Goal: Task Accomplishment & Management: Complete application form

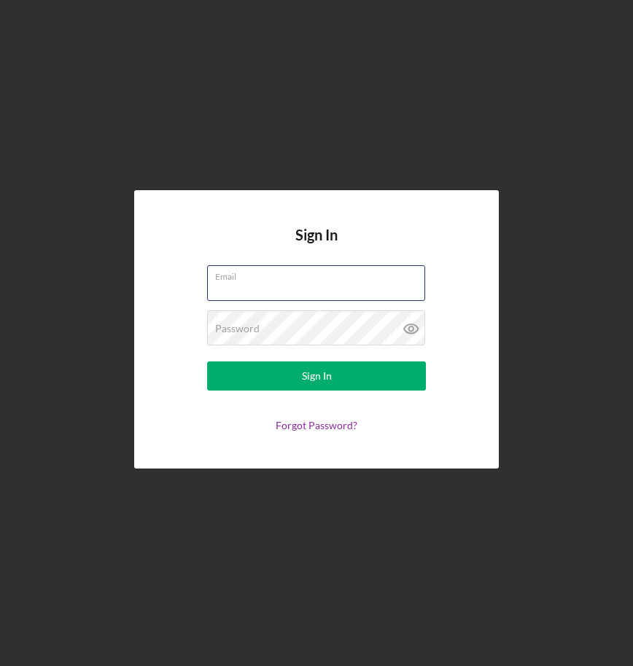
type input "info@mkyostudio.com"
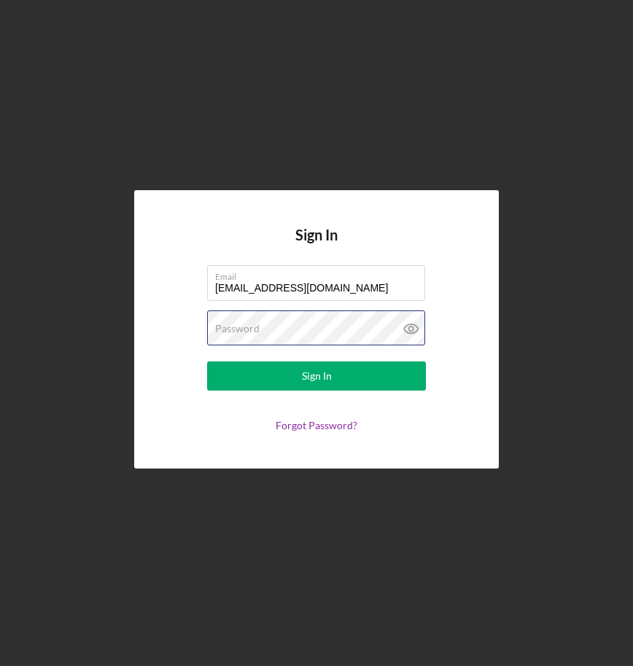
click at [316, 376] on button "Sign In" at bounding box center [316, 375] width 219 height 29
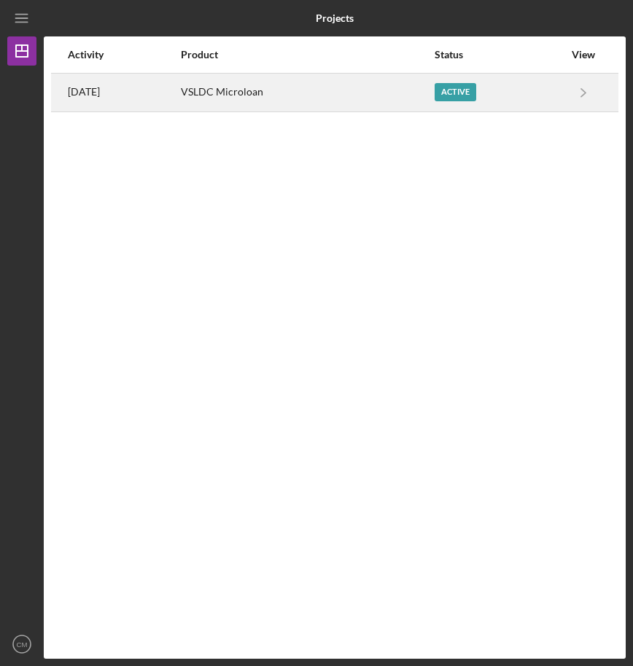
click at [475, 99] on div "Active" at bounding box center [455, 92] width 42 height 18
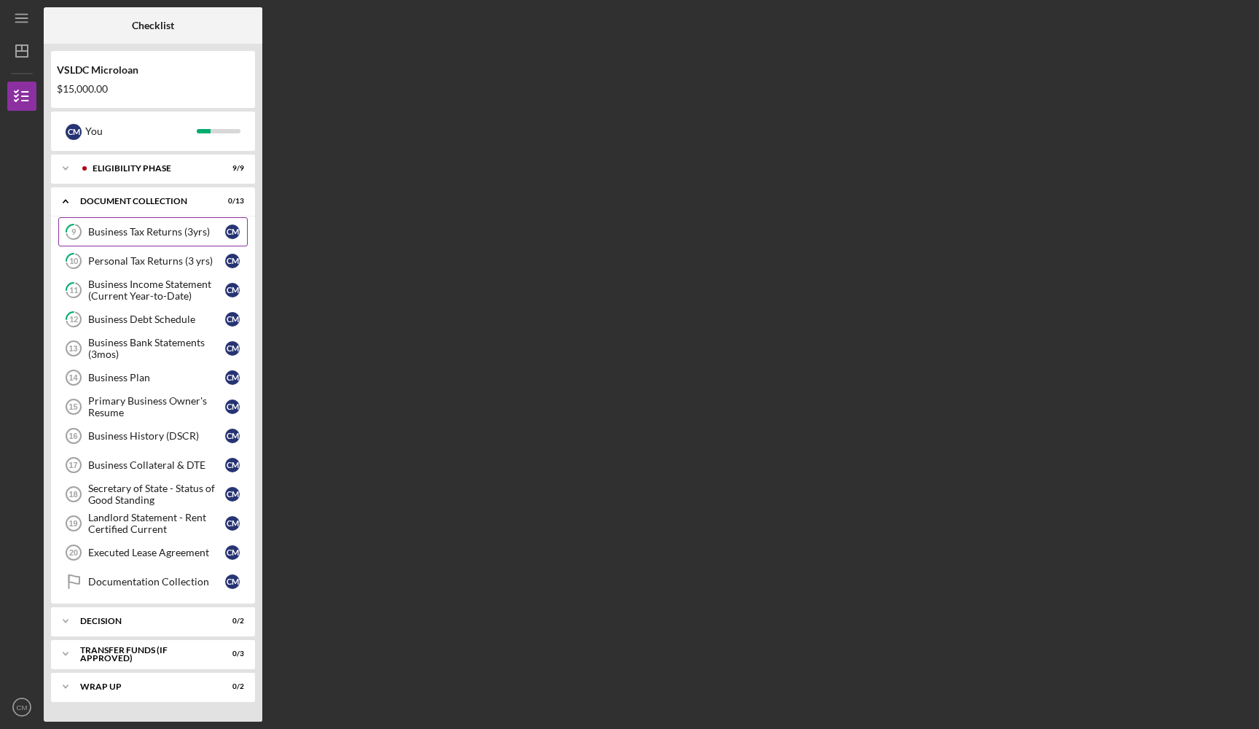
click at [203, 235] on div "Business Tax Returns (3yrs)" at bounding box center [156, 232] width 137 height 12
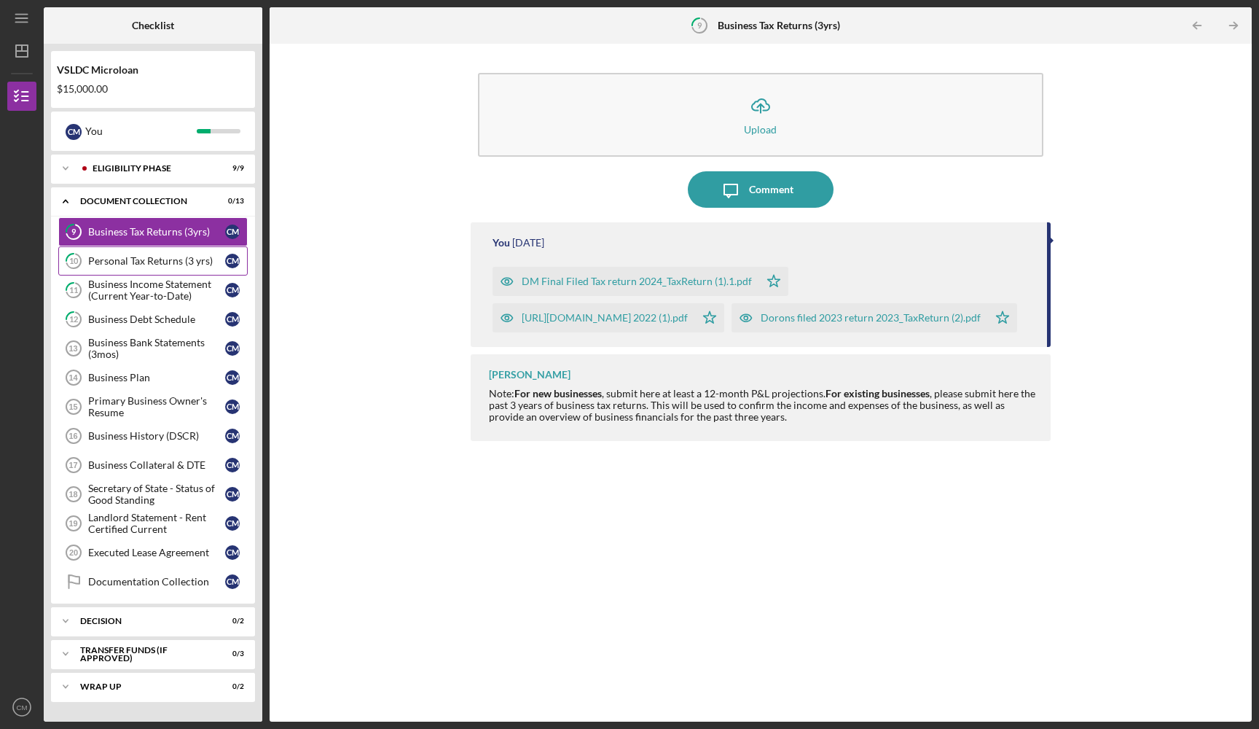
click at [175, 262] on div "Personal Tax Returns (3 yrs)" at bounding box center [156, 261] width 137 height 12
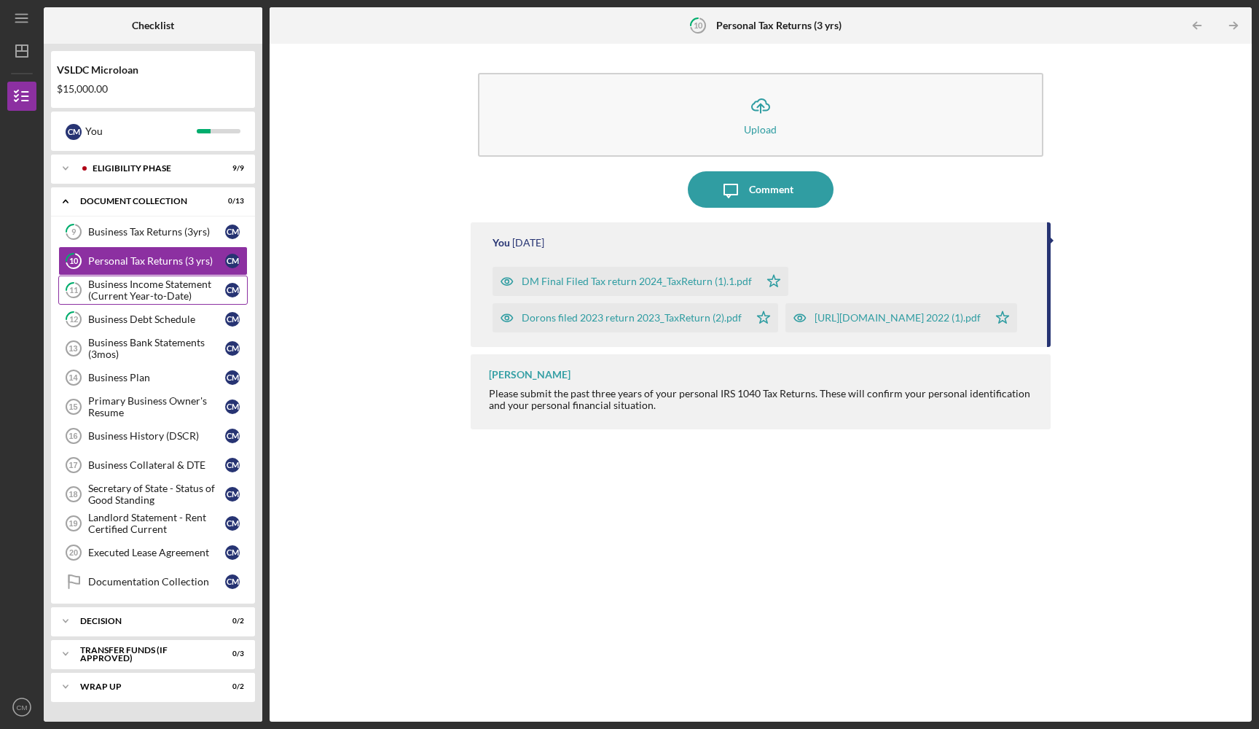
click at [176, 293] on div "Business Income Statement (Current Year-to-Date)" at bounding box center [156, 289] width 137 height 23
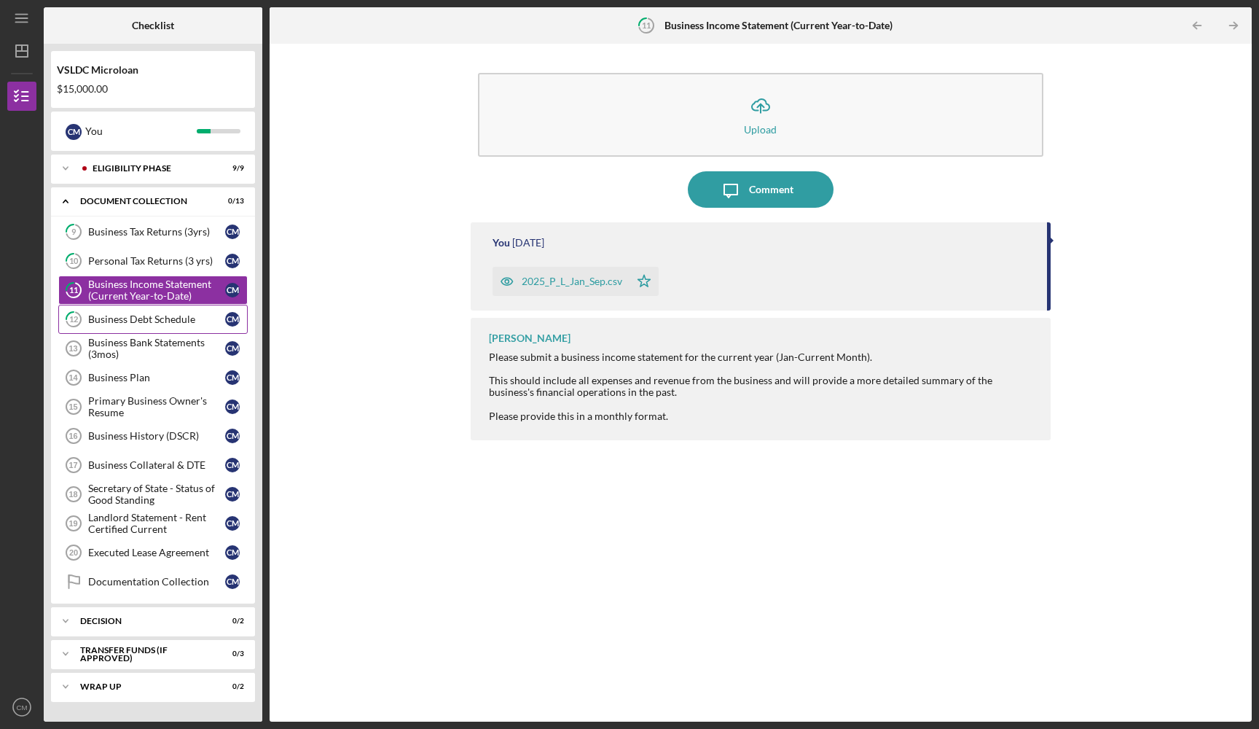
click at [181, 321] on div "Business Debt Schedule" at bounding box center [156, 319] width 137 height 12
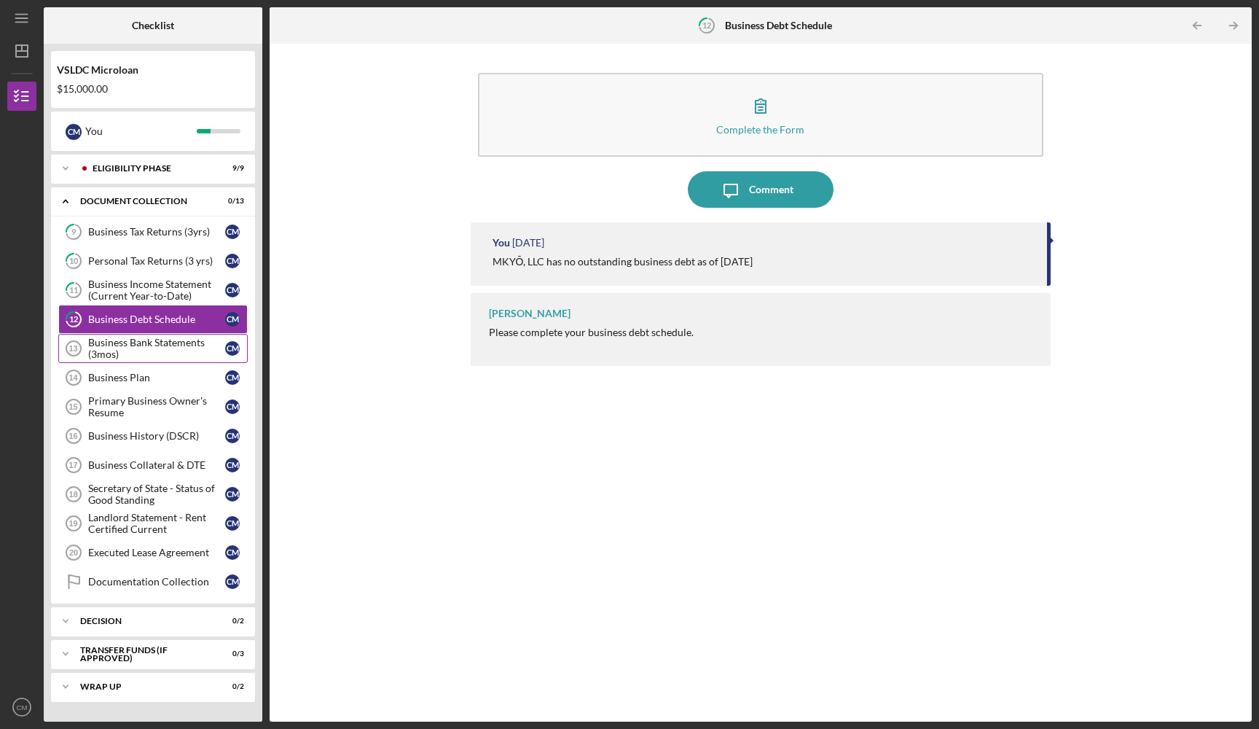
click at [158, 357] on div "Business Bank Statements (3mos)" at bounding box center [156, 348] width 137 height 23
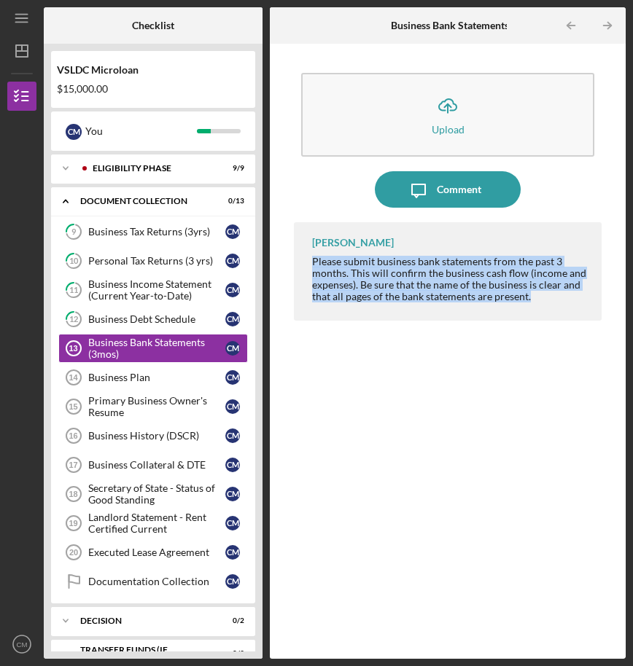
drag, startPoint x: 531, startPoint y: 298, endPoint x: 291, endPoint y: 259, distance: 243.7
click at [291, 259] on div "Icon/Upload Upload Icon/Message Comment Terry Gubatan Please submit business ba…" at bounding box center [447, 351] width 341 height 601
copy div "Please submit business bank statements from the past 3 months. This will confir…"
click at [166, 373] on div "Business Plan" at bounding box center [156, 378] width 137 height 12
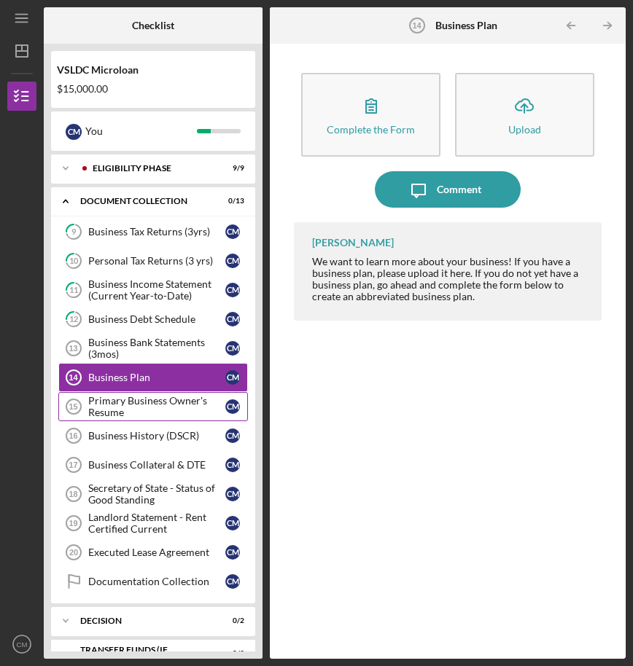
click at [165, 407] on div "Primary Business Owner's Resume" at bounding box center [156, 406] width 137 height 23
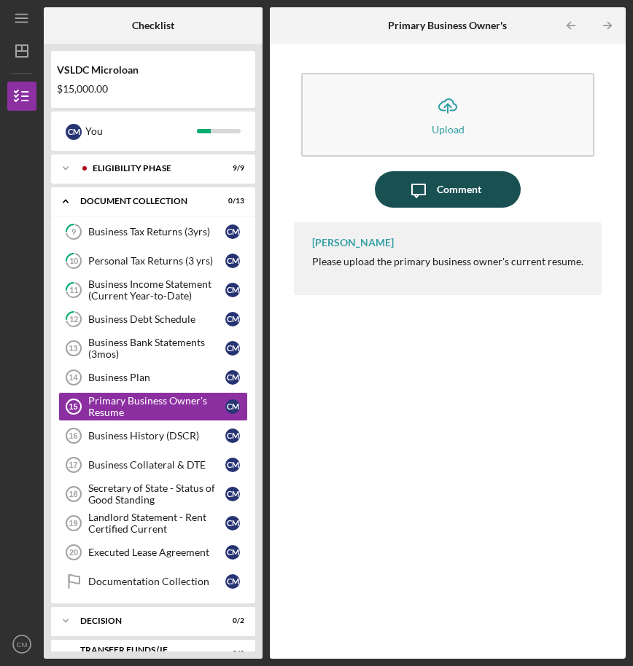
click at [423, 193] on icon "Icon/Message" at bounding box center [418, 189] width 36 height 36
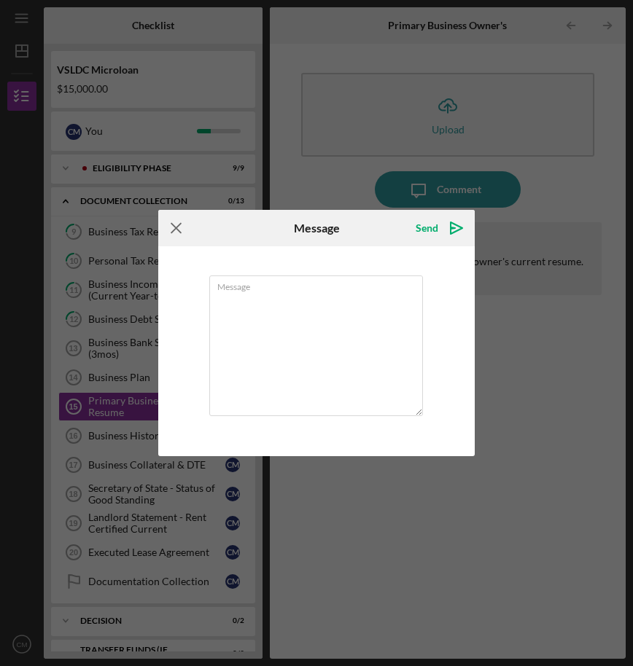
click at [173, 224] on icon "Icon/Menu Close" at bounding box center [176, 228] width 36 height 36
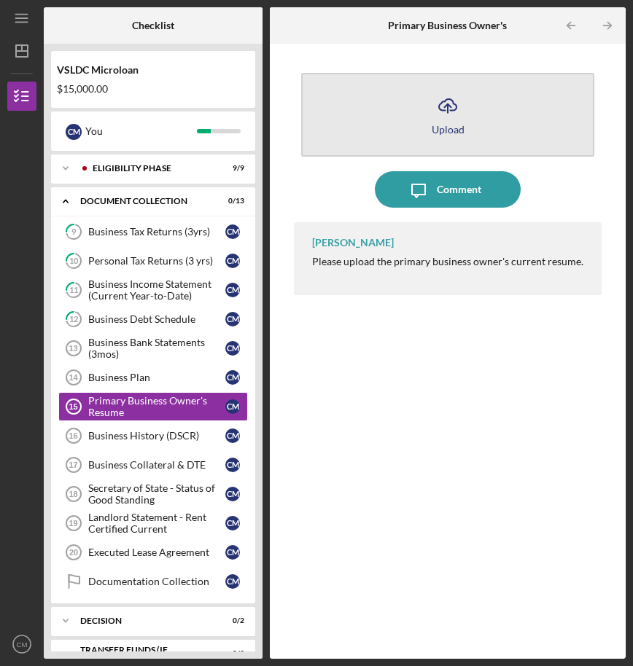
click at [461, 98] on icon "Icon/Upload" at bounding box center [447, 105] width 36 height 36
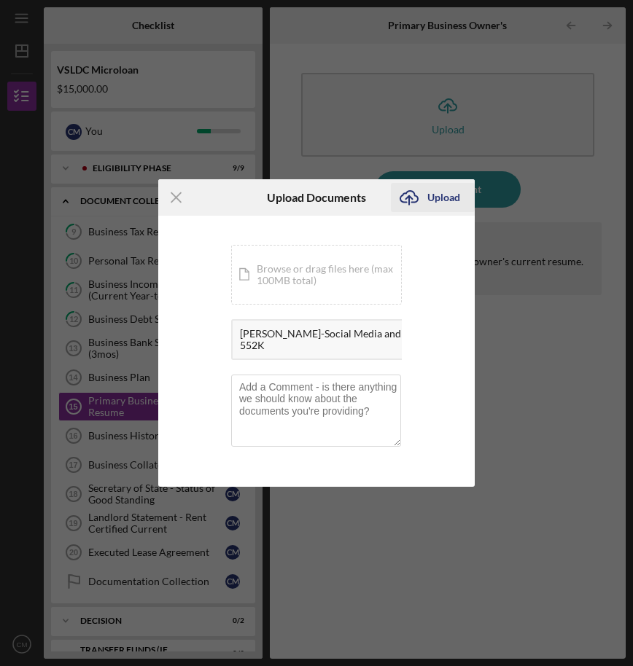
click at [414, 202] on icon "submit" at bounding box center [408, 196] width 17 height 11
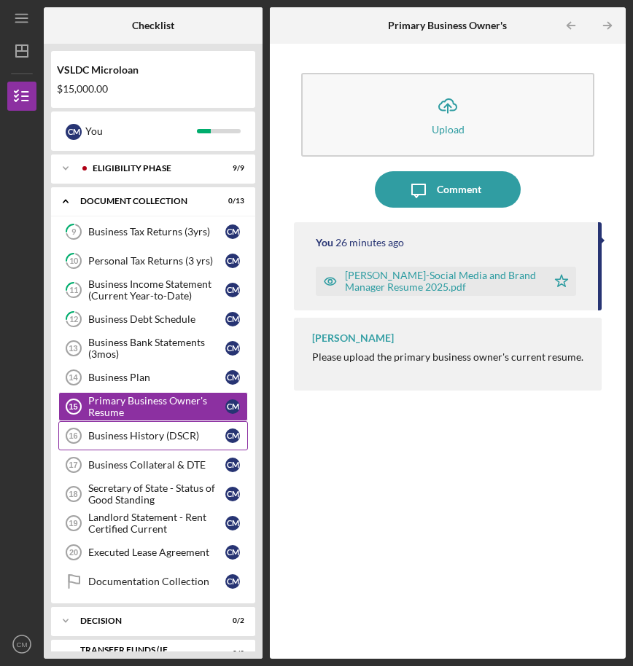
click at [117, 431] on div "Business History (DSCR)" at bounding box center [156, 436] width 137 height 12
